Goal: Task Accomplishment & Management: Manage account settings

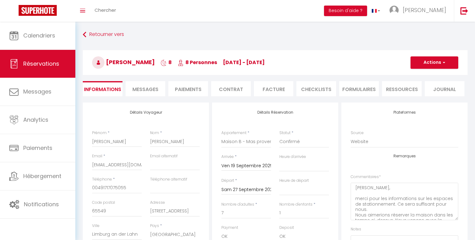
select select "DE"
select select
select select "69"
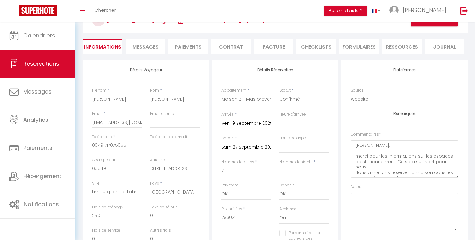
click at [190, 9] on div "Toggle menubar Chercher BUTTON Besoin d'aide ? [PERSON_NAME] Équipe" at bounding box center [257, 11] width 425 height 22
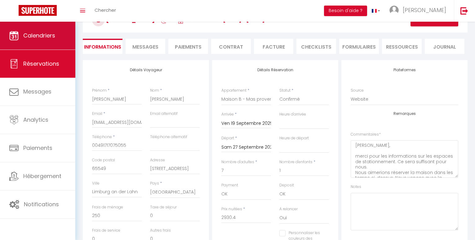
click at [43, 35] on span "Calendriers" at bounding box center [39, 36] width 32 height 8
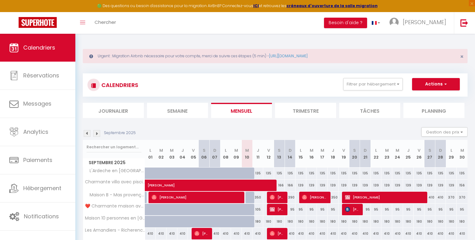
click at [234, 24] on div "Toggle menubar Chercher BUTTON Besoin d'aide ? [PERSON_NAME] Équipe" at bounding box center [257, 23] width 425 height 22
click at [438, 20] on span "[PERSON_NAME]" at bounding box center [424, 22] width 43 height 8
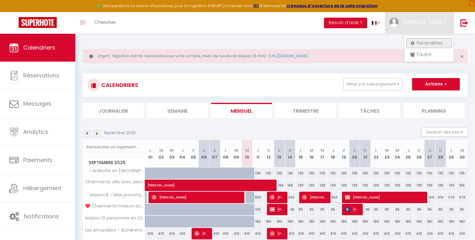
click at [428, 42] on link "Paramètres" at bounding box center [429, 43] width 46 height 11
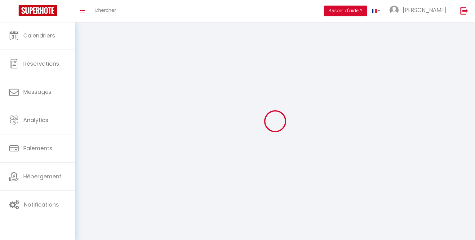
type input "[PERSON_NAME]"
type input "Vacquié"
type input "0681154627"
type input "[STREET_ADDRESS][PERSON_NAME]"
type input "26200"
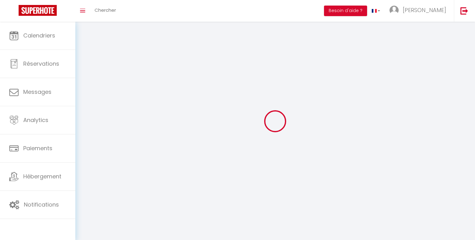
type input "Montélimar"
type input "41FZy3xjH8JRp5HYzetEdgLEe"
type input "OeG8Fu7VC0lg1wxIxTMne5Y4D"
type input "[URL][DOMAIN_NAME]"
select select "1"
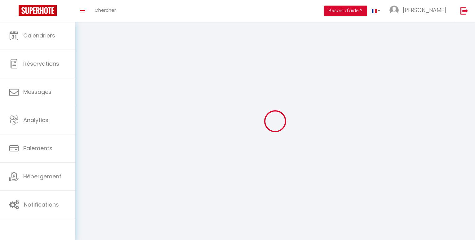
select select "28"
select select "fr"
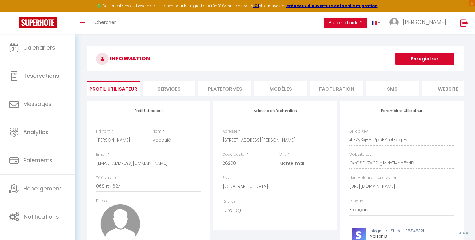
click at [216, 89] on li "Plateformes" at bounding box center [224, 88] width 53 height 15
